Goal: Task Accomplishment & Management: Use online tool/utility

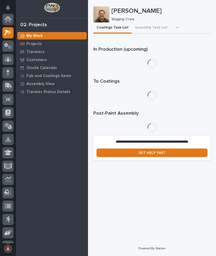
scroll to position [13, 0]
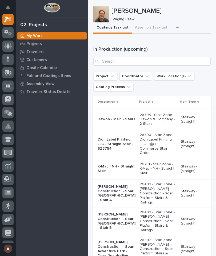
click at [176, 27] on icon "button" at bounding box center [177, 27] width 3 height 1
click at [164, 41] on span "Staging Task List" at bounding box center [160, 42] width 29 height 5
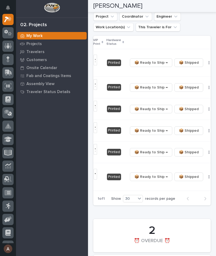
scroll to position [0, 161]
click at [209, 89] on icon "button" at bounding box center [209, 88] width 1 height 4
click at [187, 121] on span "🔩 Hardware" at bounding box center [179, 119] width 22 height 6
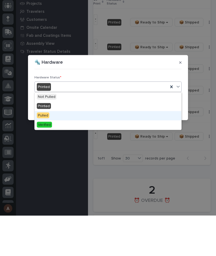
click at [97, 152] on div "Pulled" at bounding box center [108, 156] width 147 height 9
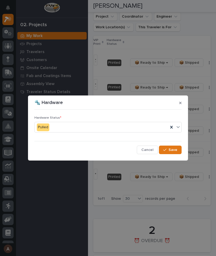
click at [172, 149] on span "Save" at bounding box center [173, 150] width 9 height 5
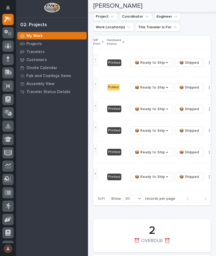
click at [206, 111] on button "button" at bounding box center [209, 109] width 7 height 4
click at [180, 142] on span "🔩 Hardware" at bounding box center [179, 141] width 22 height 6
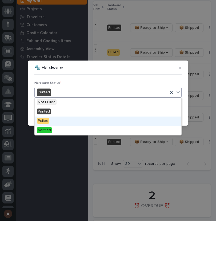
click at [92, 152] on div "Pulled" at bounding box center [108, 156] width 147 height 9
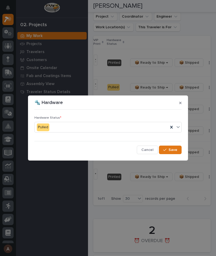
click at [175, 150] on span "Save" at bounding box center [173, 150] width 9 height 5
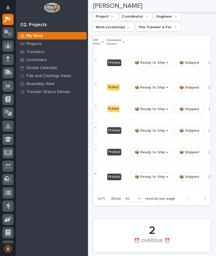
click at [206, 133] on button "button" at bounding box center [209, 131] width 7 height 4
click at [180, 166] on span "🔩 Hardware" at bounding box center [179, 163] width 22 height 6
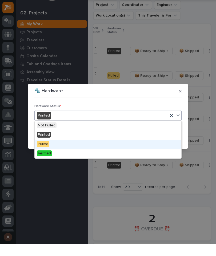
click at [79, 152] on div "Pulled" at bounding box center [108, 156] width 147 height 9
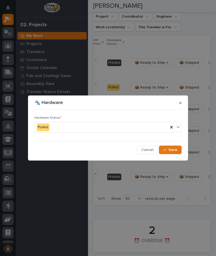
click at [174, 152] on span "Save" at bounding box center [173, 150] width 9 height 5
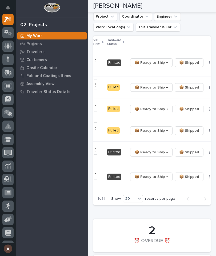
click at [206, 154] on button "button" at bounding box center [209, 152] width 7 height 4
click at [181, 187] on span "🔩 Hardware" at bounding box center [179, 186] width 22 height 6
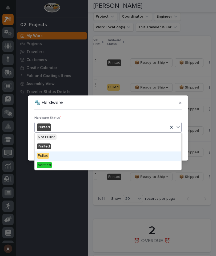
click at [72, 154] on div "Pulled" at bounding box center [108, 156] width 147 height 9
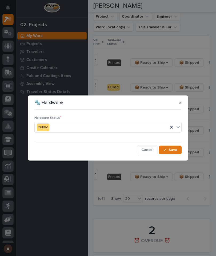
click at [178, 149] on button "Save" at bounding box center [170, 150] width 23 height 9
